Goal: Book appointment/travel/reservation

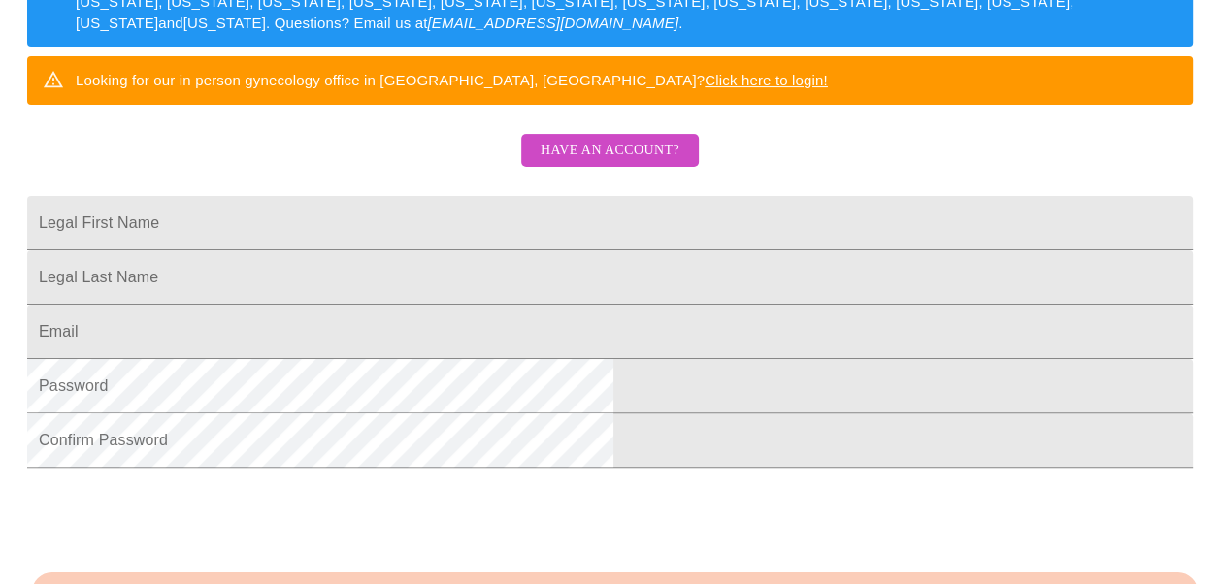
scroll to position [366, 0]
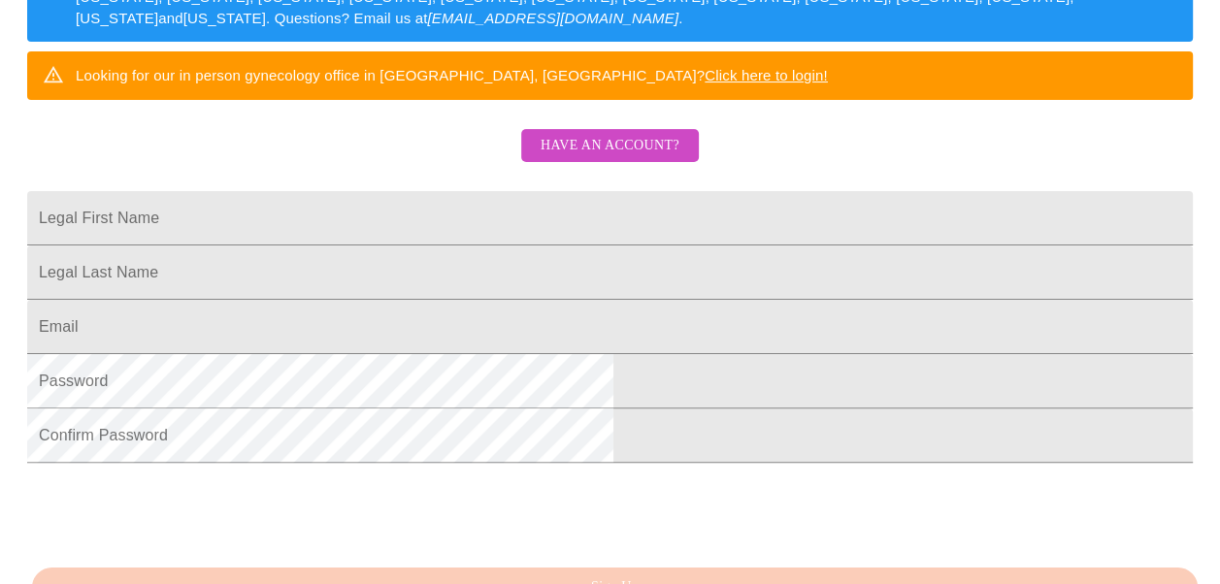
click at [602, 158] on span "Have an account?" at bounding box center [609, 146] width 139 height 24
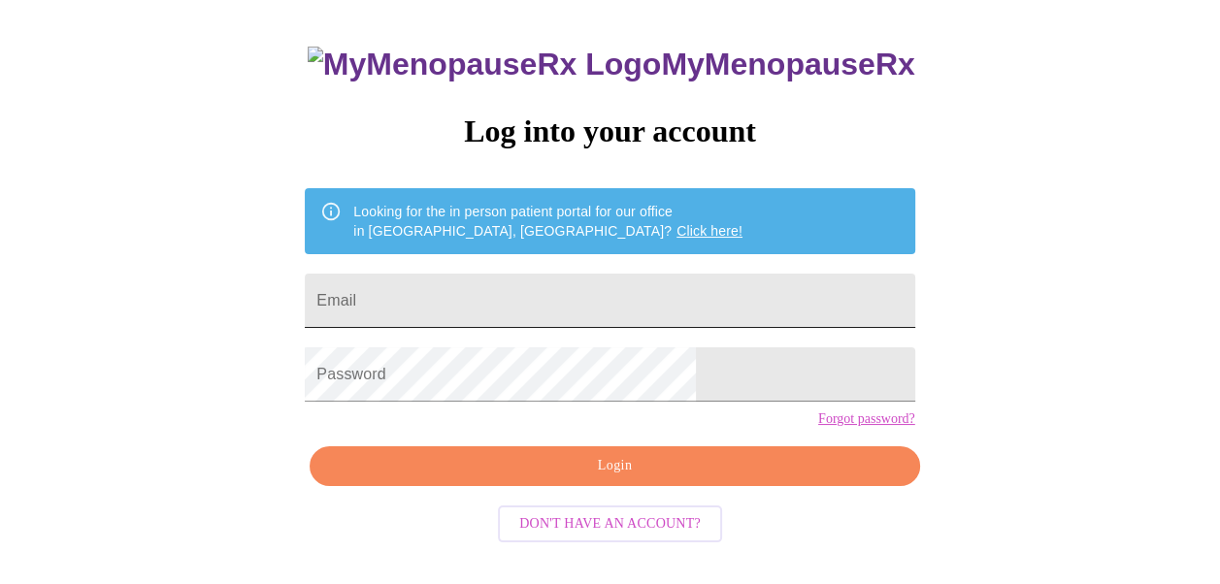
click at [492, 295] on input "Email" at bounding box center [609, 301] width 609 height 54
type input "[EMAIL_ADDRESS][DOMAIN_NAME]"
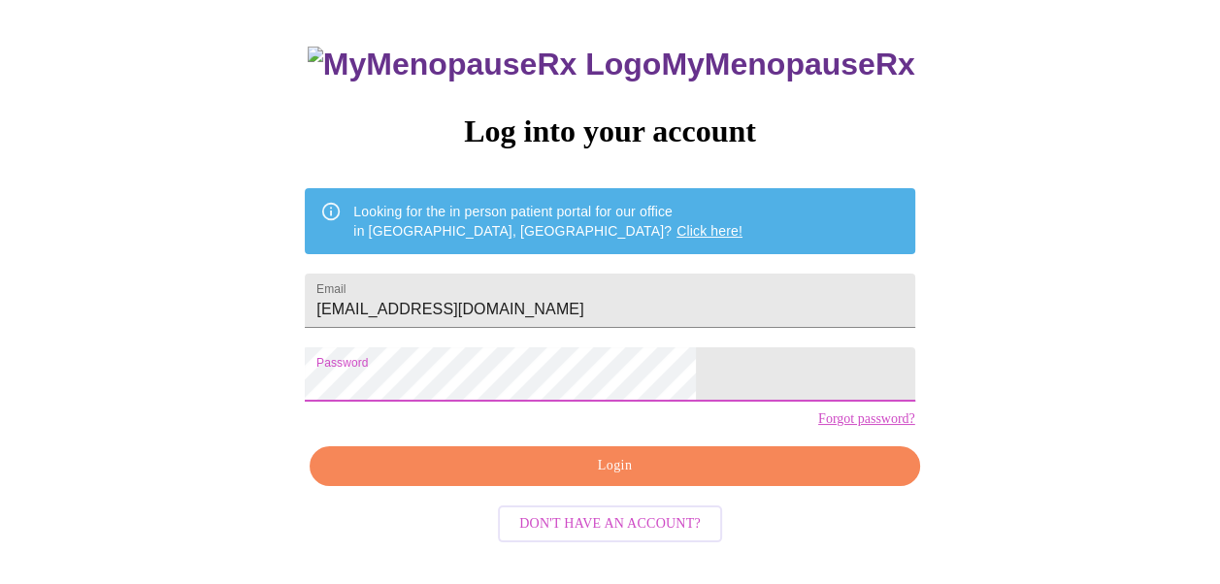
click at [615, 478] on span "Login" at bounding box center [614, 466] width 565 height 24
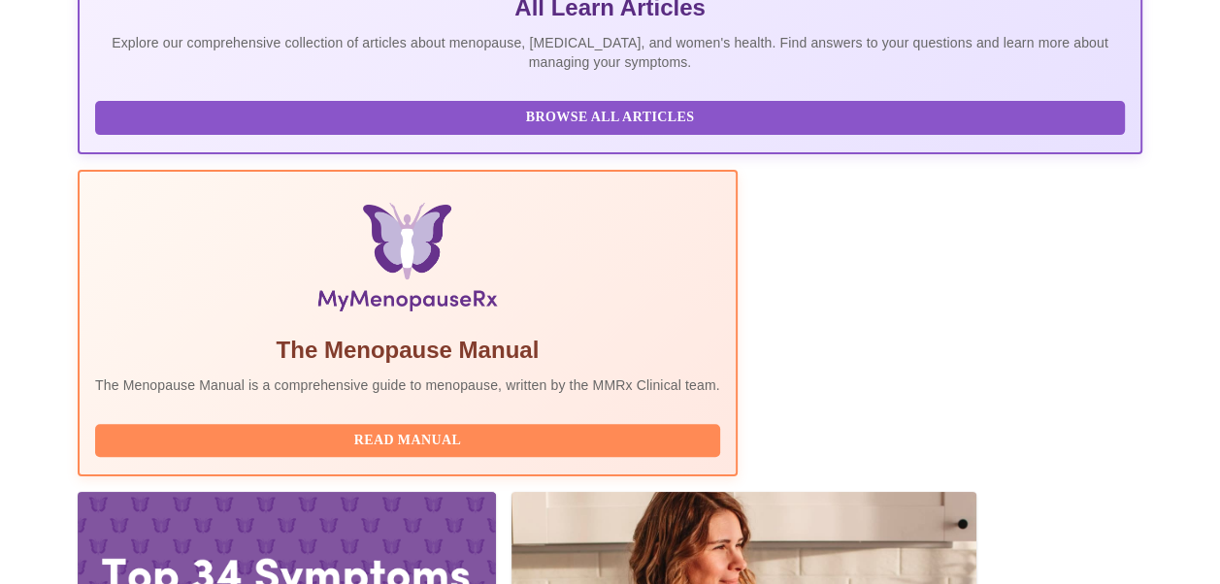
scroll to position [601, 0]
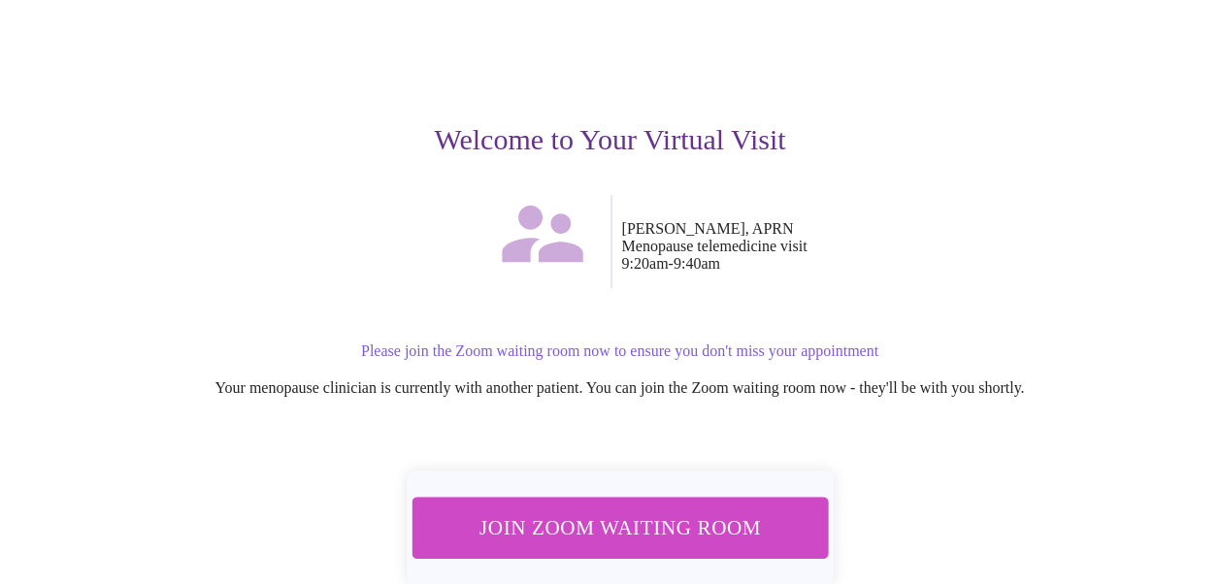
scroll to position [167, 0]
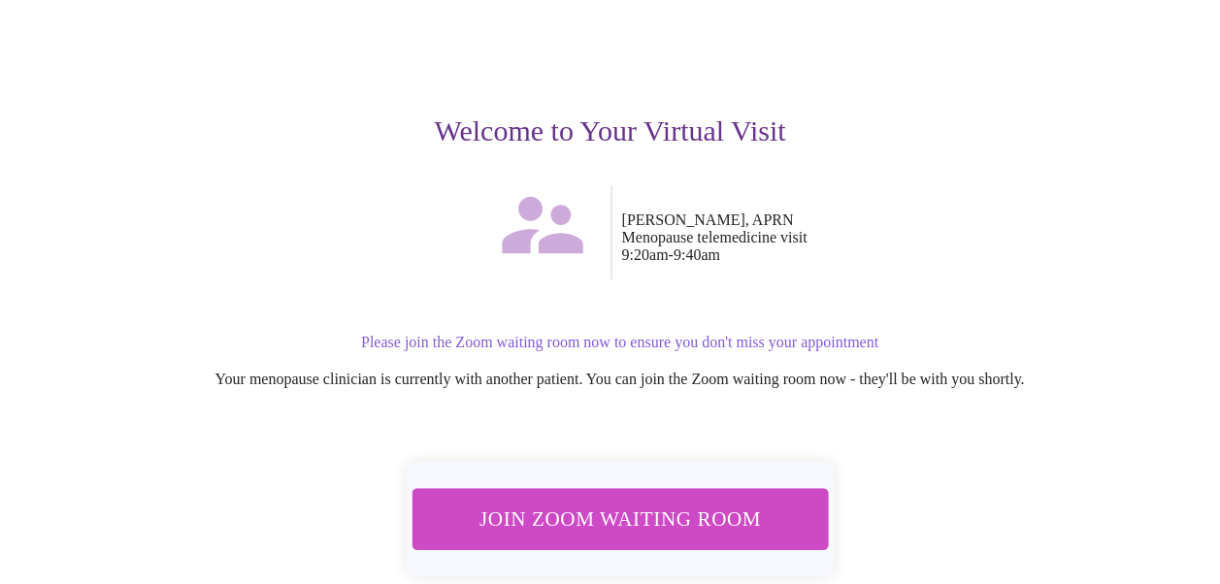
click at [1142, 489] on div "Join Zoom Waiting Room Unable to join? Click here to open Zoom directly [URL][D…" at bounding box center [610, 542] width 1158 height 200
click at [615, 501] on span "Join Zoom Waiting Room" at bounding box center [619, 519] width 365 height 36
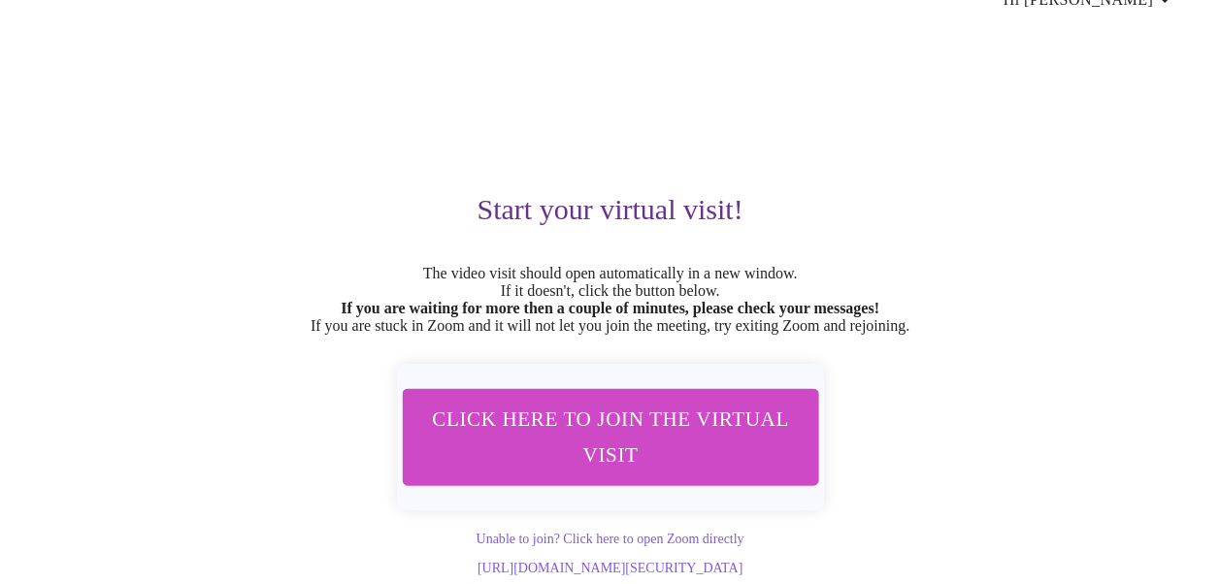
scroll to position [130, 0]
